Goal: Task Accomplishment & Management: Use online tool/utility

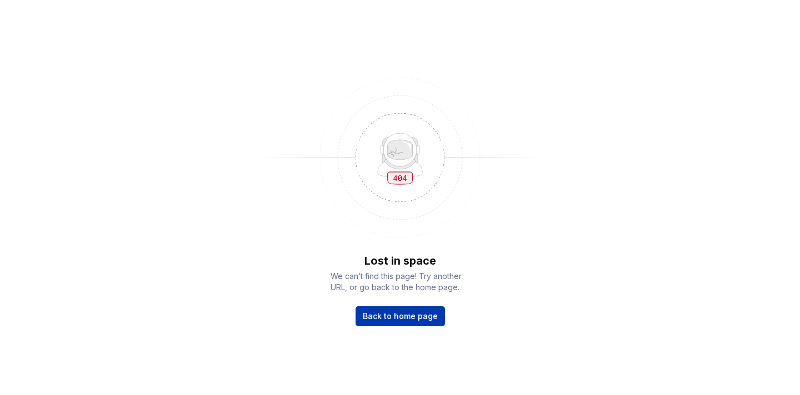
click at [411, 312] on span "Back to home page" at bounding box center [400, 316] width 75 height 11
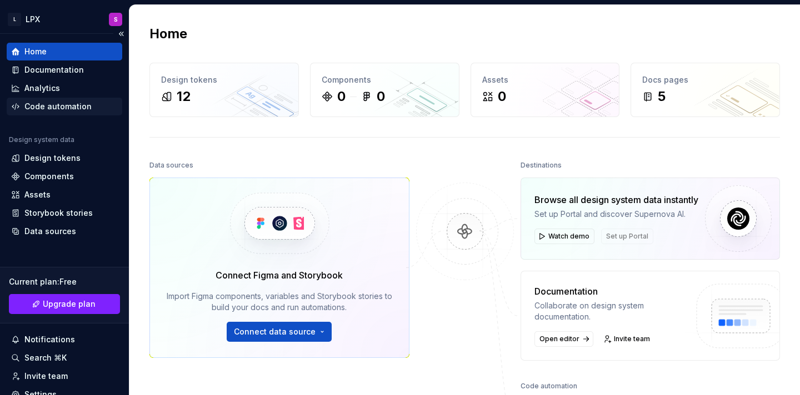
click at [61, 101] on div "Code automation" at bounding box center [65, 107] width 116 height 18
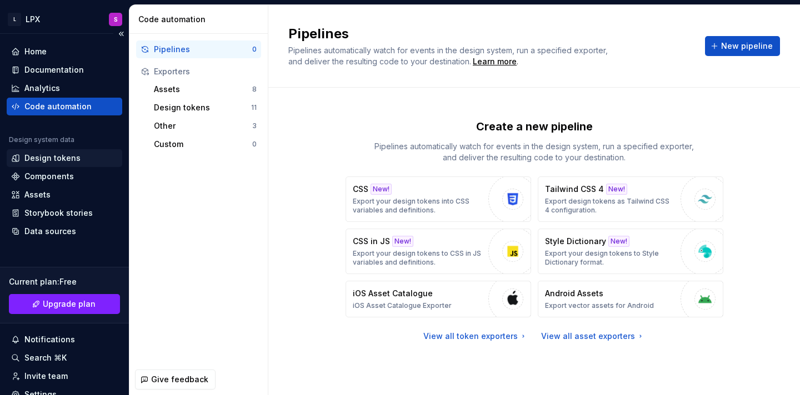
click at [73, 151] on div "Design tokens" at bounding box center [65, 158] width 116 height 18
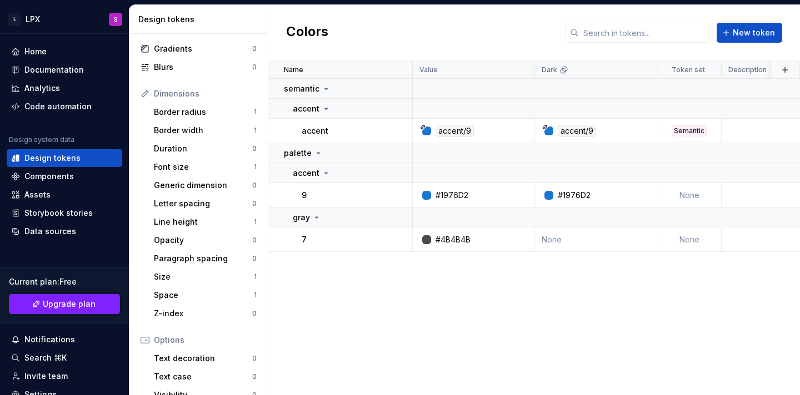
scroll to position [116, 0]
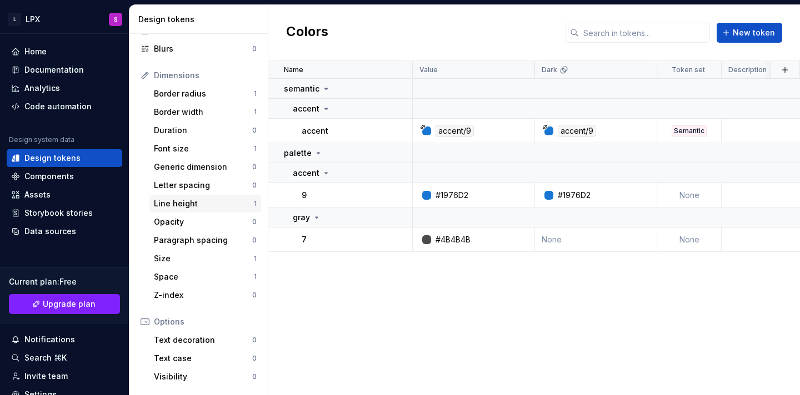
click at [179, 198] on div "Line height" at bounding box center [204, 203] width 100 height 11
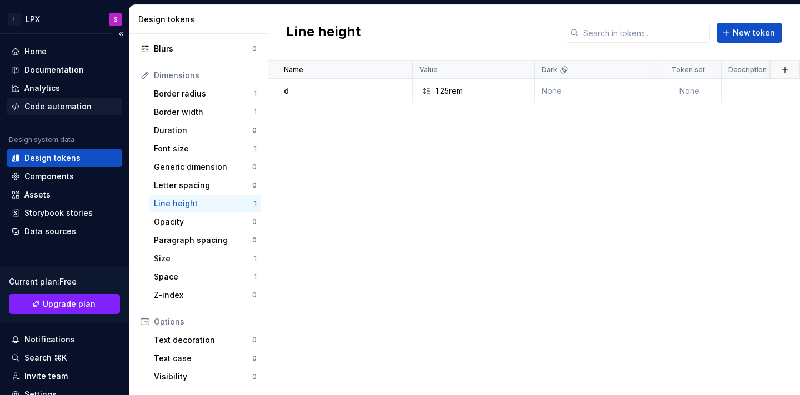
click at [66, 112] on div "Code automation" at bounding box center [57, 106] width 67 height 11
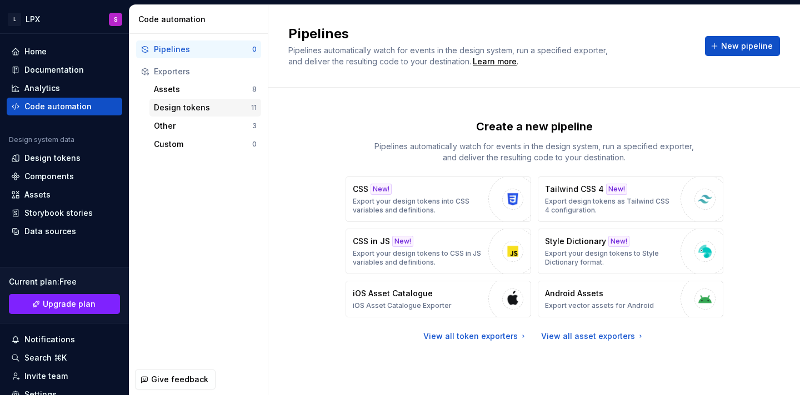
click at [197, 103] on div "Design tokens" at bounding box center [202, 107] width 97 height 11
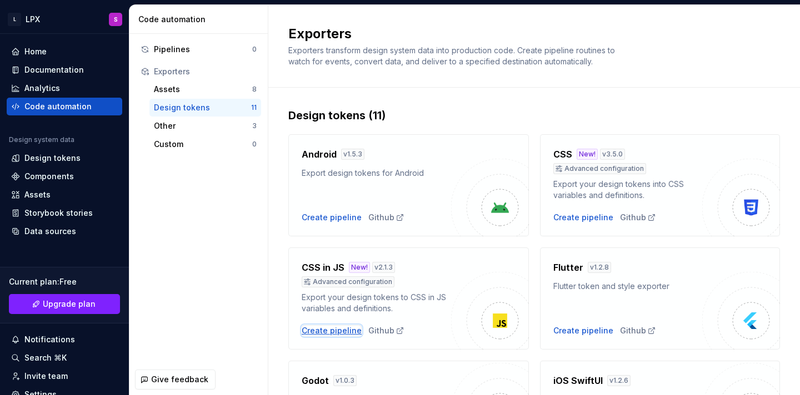
click at [315, 331] on div "Create pipeline" at bounding box center [332, 330] width 60 height 11
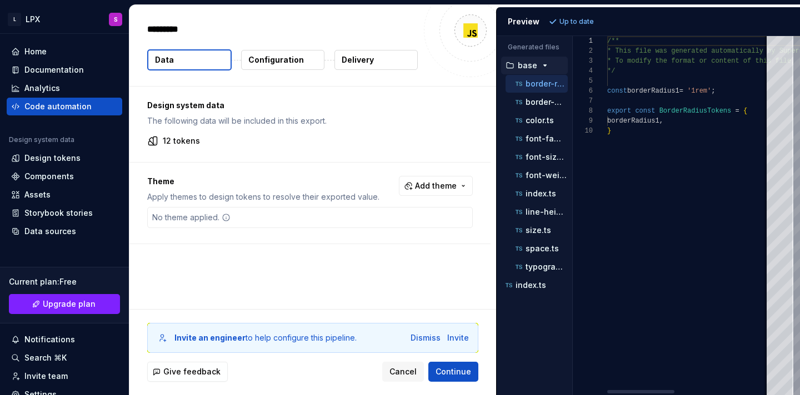
type textarea "*"
click at [542, 218] on div "line-height.ts" at bounding box center [536, 212] width 62 height 18
click at [545, 215] on p "line-height.ts" at bounding box center [546, 212] width 42 height 9
type textarea "**********"
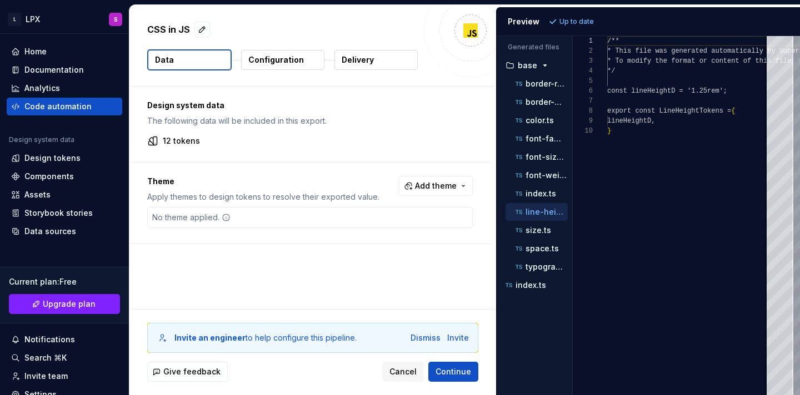
scroll to position [90, 0]
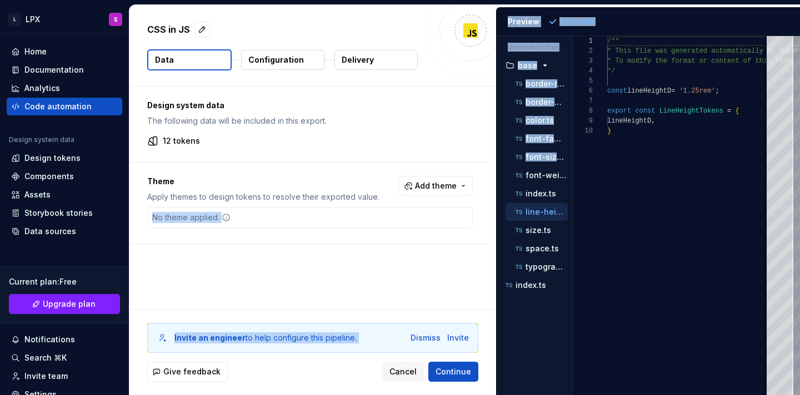
drag, startPoint x: 497, startPoint y: 182, endPoint x: 474, endPoint y: 179, distance: 22.5
click at [474, 179] on div "CSS in JS Data Configuration Delivery Design system data The following data wil…" at bounding box center [464, 200] width 670 height 390
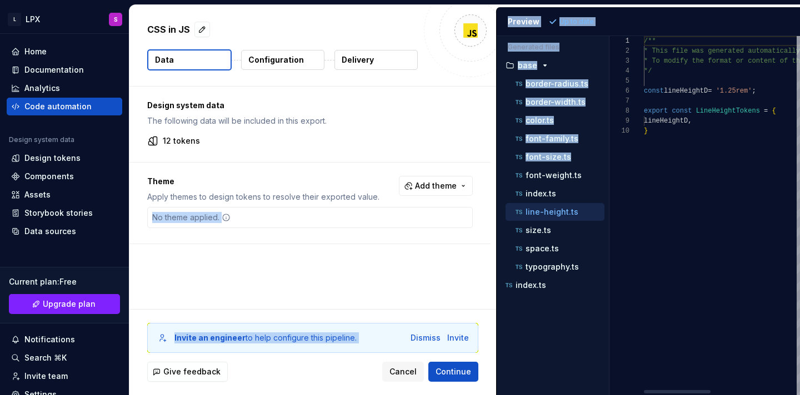
click at [623, 54] on div "Generated files Accessibility guide for tree . Navigate the tree with the arrow…" at bounding box center [648, 215] width 303 height 359
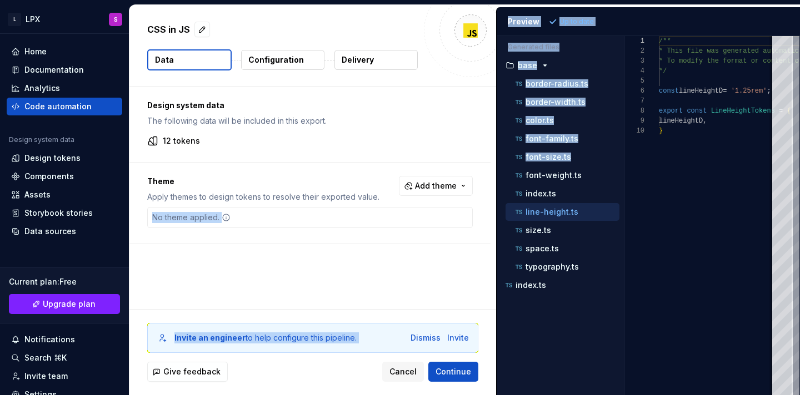
click at [298, 67] on button "Configuration" at bounding box center [282, 60] width 83 height 20
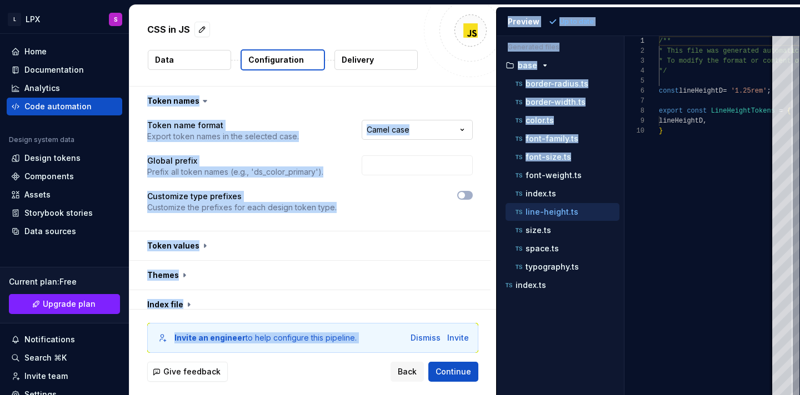
click at [419, 136] on html "**********" at bounding box center [400, 197] width 800 height 395
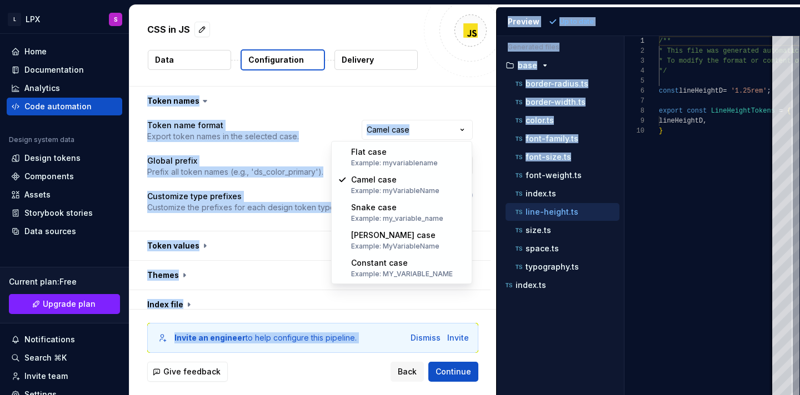
select select "********"
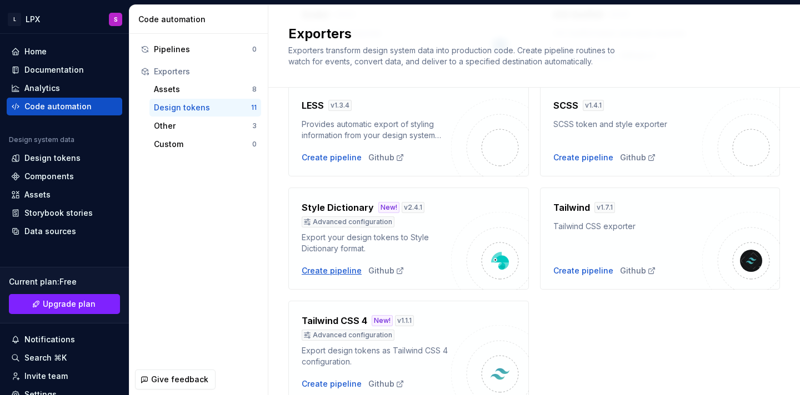
scroll to position [400, 0]
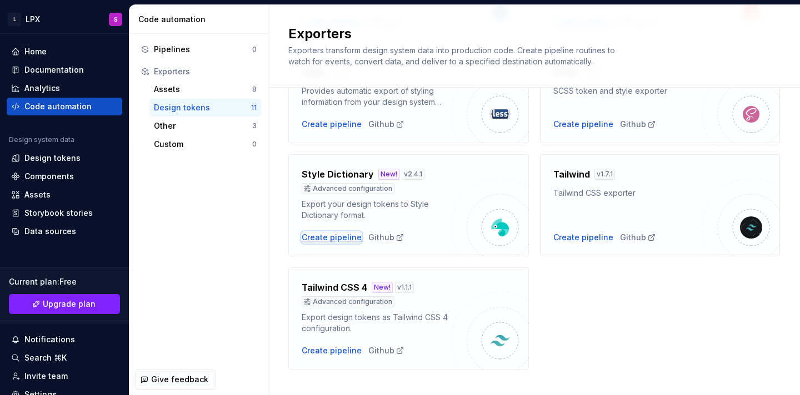
click at [310, 233] on div "Create pipeline" at bounding box center [332, 237] width 60 height 11
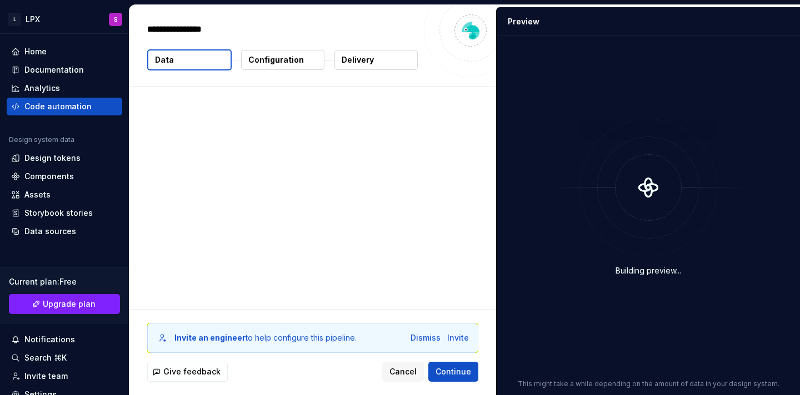
type textarea "*"
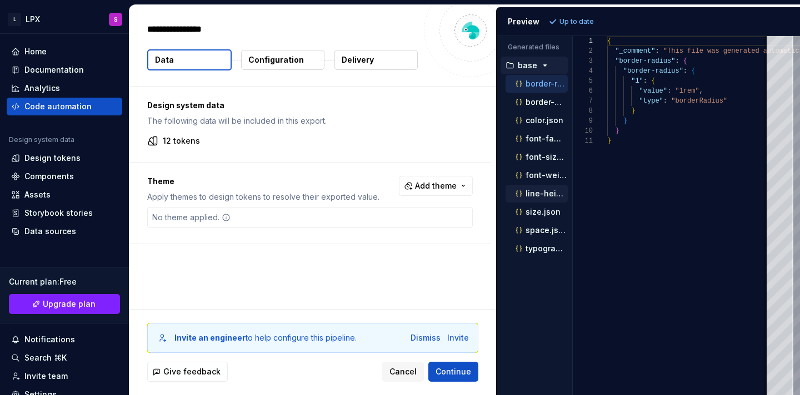
click at [540, 188] on div "line-height.json" at bounding box center [540, 193] width 54 height 11
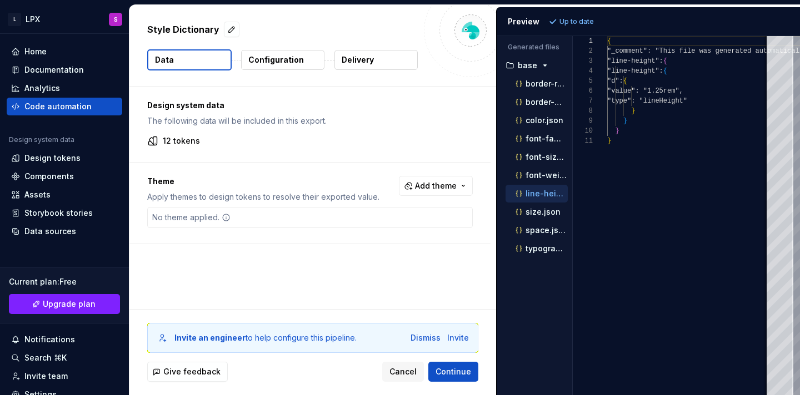
scroll to position [100, 0]
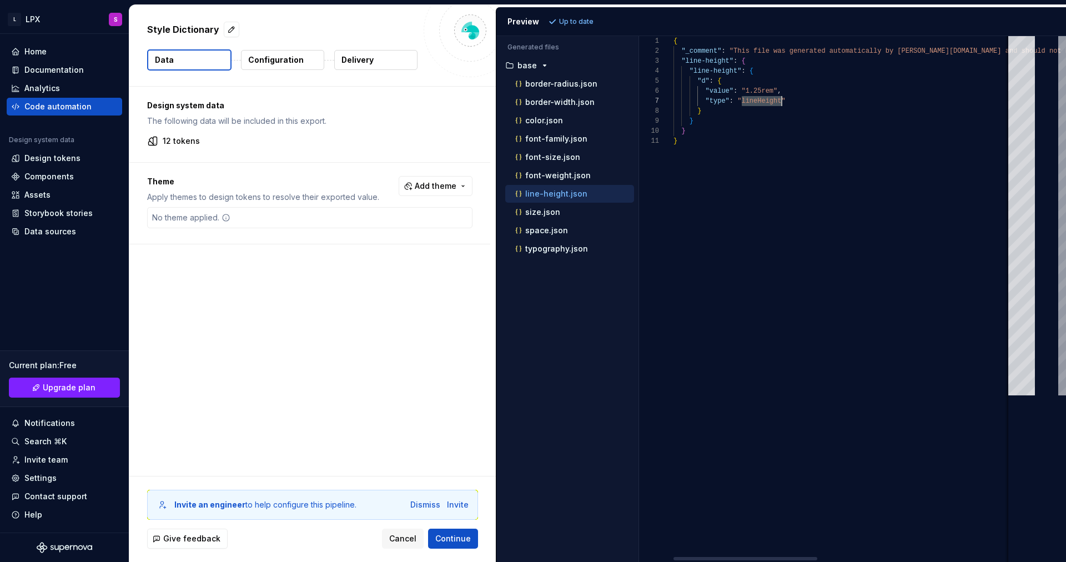
scroll to position [60, 108]
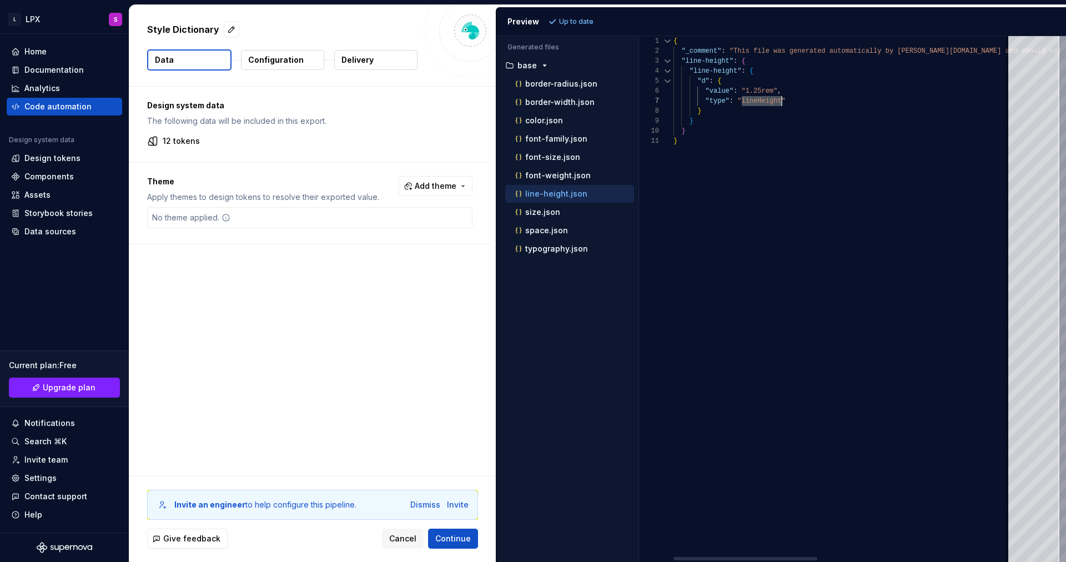
click at [659, 395] on div "1 2 3 4 5 6 7 8 9 10 11" at bounding box center [656, 299] width 34 height 526
click at [558, 255] on div "typography.json" at bounding box center [569, 249] width 129 height 18
click at [539, 250] on p "typography.json" at bounding box center [556, 248] width 63 height 9
type textarea "**********"
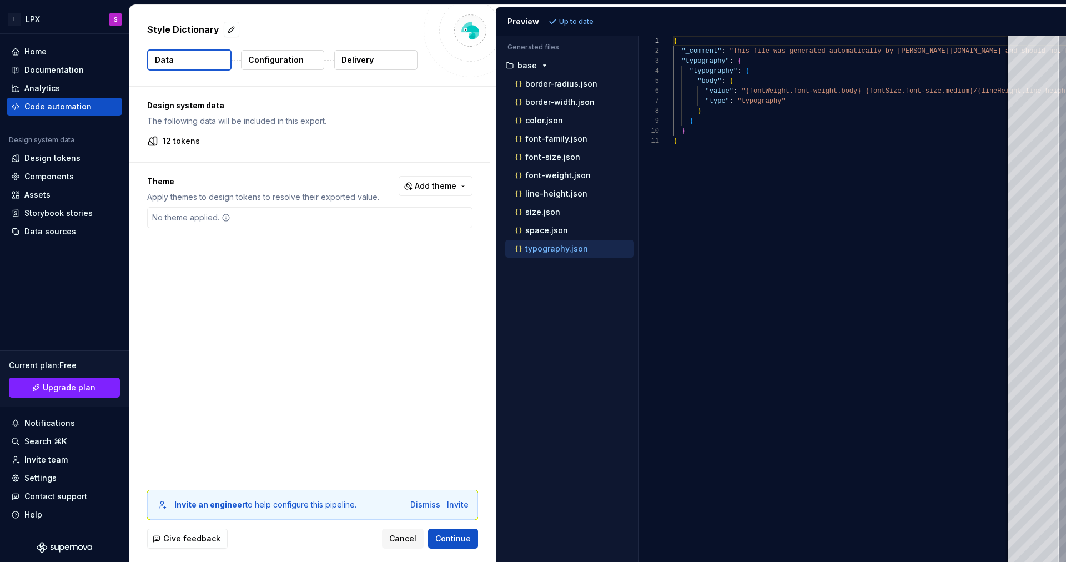
scroll to position [0, 0]
click at [706, 70] on div "{ "_comment" : "This file was generated automatically by Supernov [DOMAIN_NAME]…" at bounding box center [1070, 299] width 793 height 526
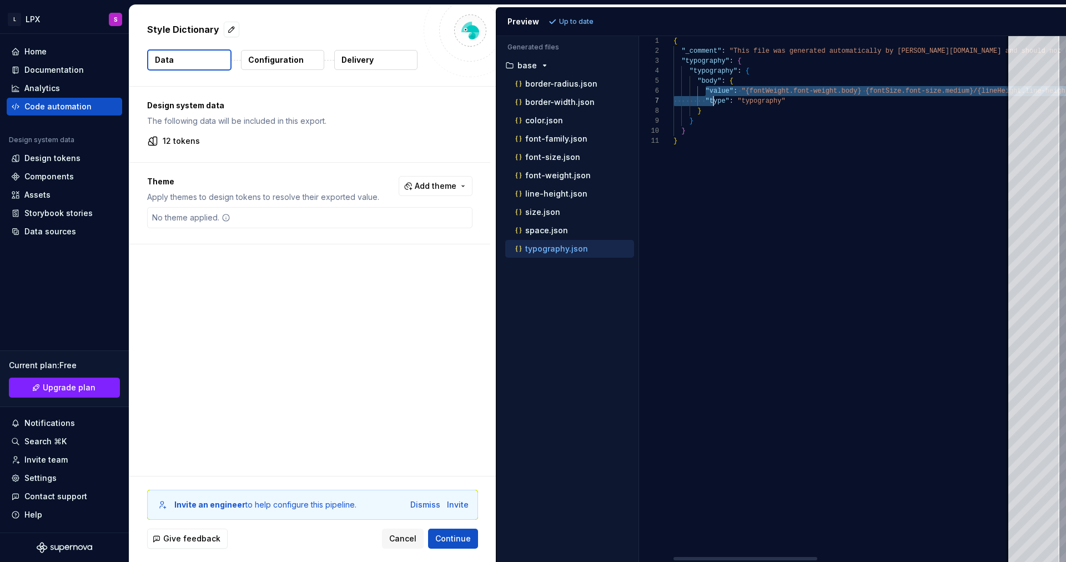
drag, startPoint x: 705, startPoint y: 87, endPoint x: 714, endPoint y: 101, distance: 16.2
click at [714, 100] on div "{ "_comment" : "This file was generated automatically by Supernov [DOMAIN_NAME]…" at bounding box center [1070, 299] width 793 height 526
drag, startPoint x: 706, startPoint y: 109, endPoint x: 695, endPoint y: 79, distance: 31.8
click at [695, 79] on div "{ "_comment" : "This file was generated automatically by Supernov [DOMAIN_NAME]…" at bounding box center [1070, 299] width 793 height 526
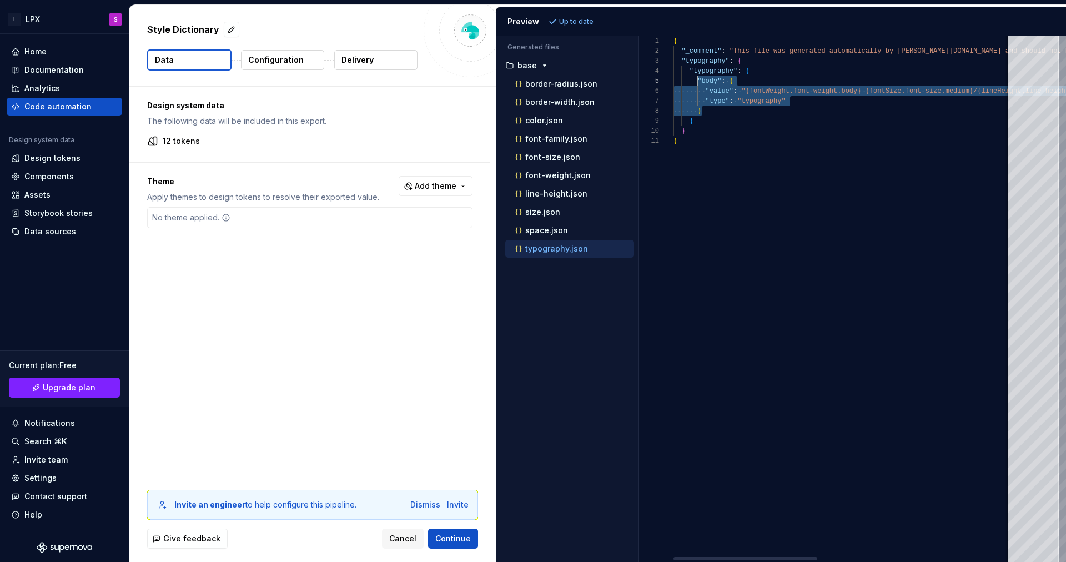
click at [747, 80] on div "{ "_comment" : "This file was generated automatically by Supernov [DOMAIN_NAME]…" at bounding box center [1070, 299] width 793 height 526
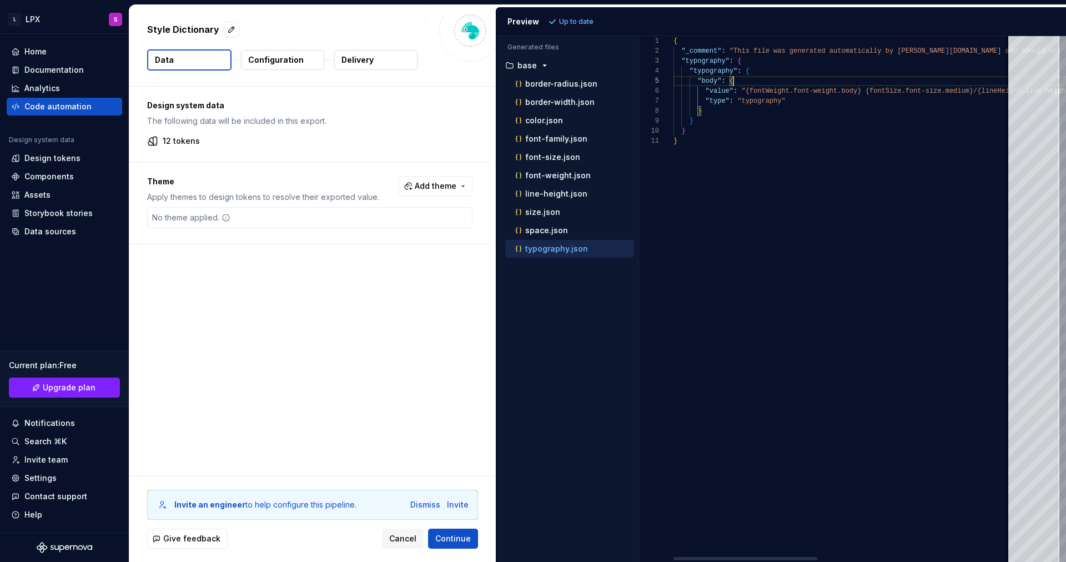
scroll to position [40, 60]
drag, startPoint x: 685, startPoint y: 61, endPoint x: 694, endPoint y: 83, distance: 23.9
click at [694, 83] on div "{ "_comment" : "This file was generated automatically by Supernov [DOMAIN_NAME]…" at bounding box center [1070, 299] width 793 height 526
click at [680, 60] on div "{ "_comment" : "This file was generated automatically by Supernov [DOMAIN_NAME]…" at bounding box center [1070, 299] width 793 height 526
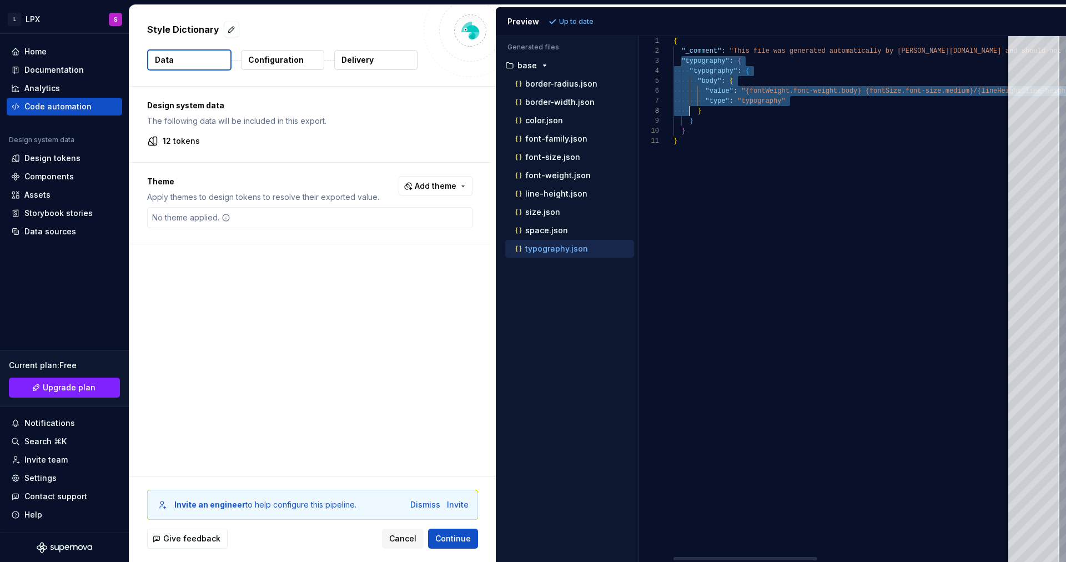
scroll to position [20, 12]
drag, startPoint x: 682, startPoint y: 59, endPoint x: 691, endPoint y: 131, distance: 72.3
click at [691, 131] on div "{ "_comment" : "This file was generated automatically by Supernov [DOMAIN_NAME]…" at bounding box center [1070, 299] width 793 height 526
